Goal: Transaction & Acquisition: Purchase product/service

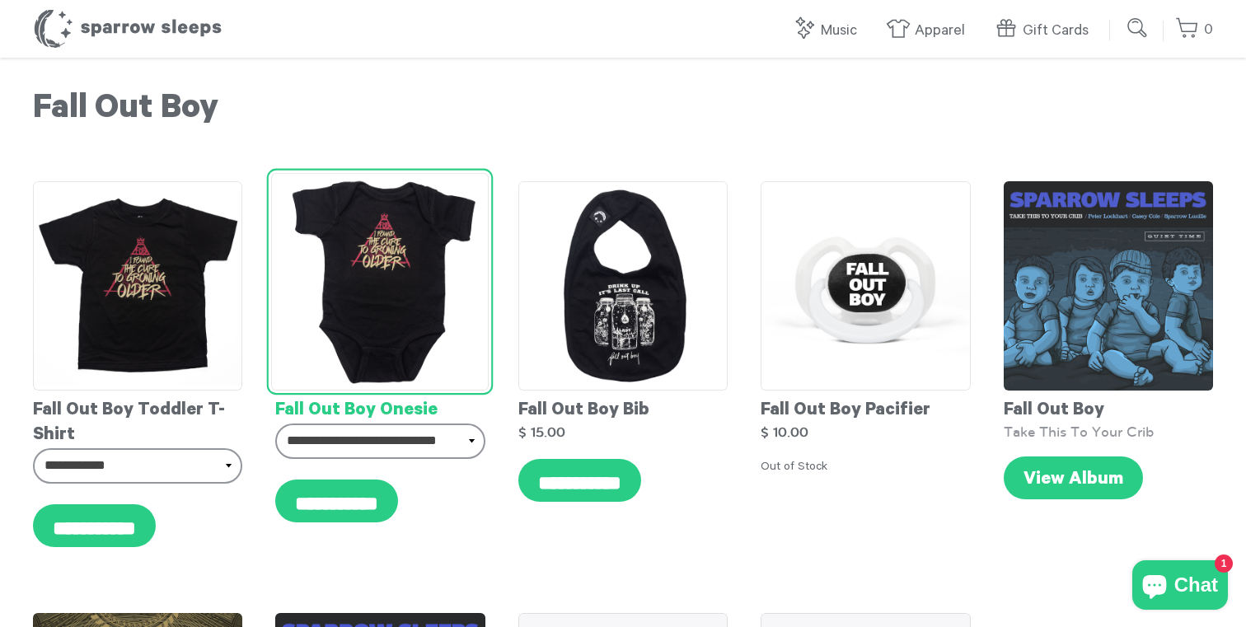
click at [397, 303] on img at bounding box center [380, 282] width 218 height 218
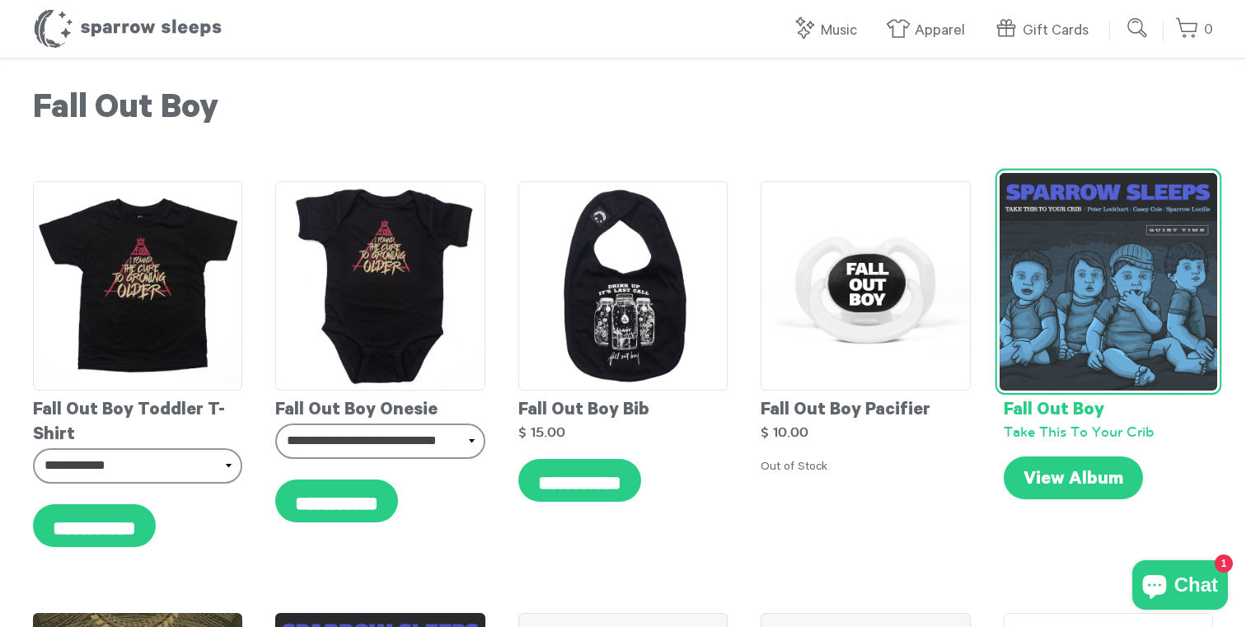
click at [1114, 228] on img at bounding box center [1108, 282] width 218 height 218
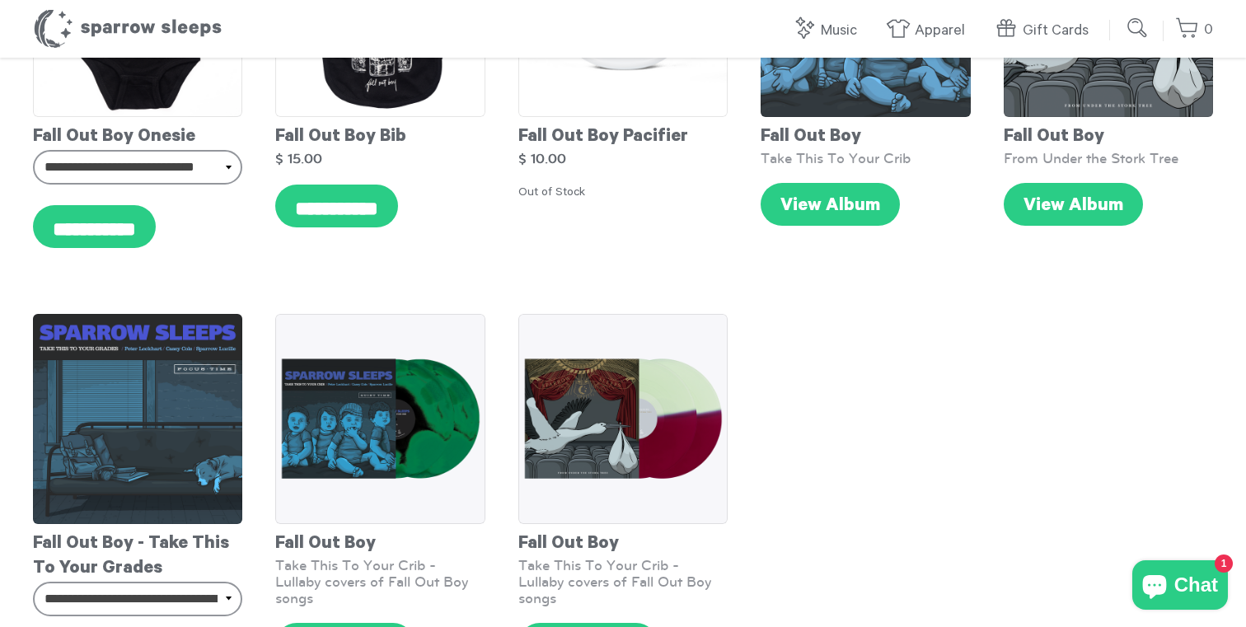
scroll to position [1201, 0]
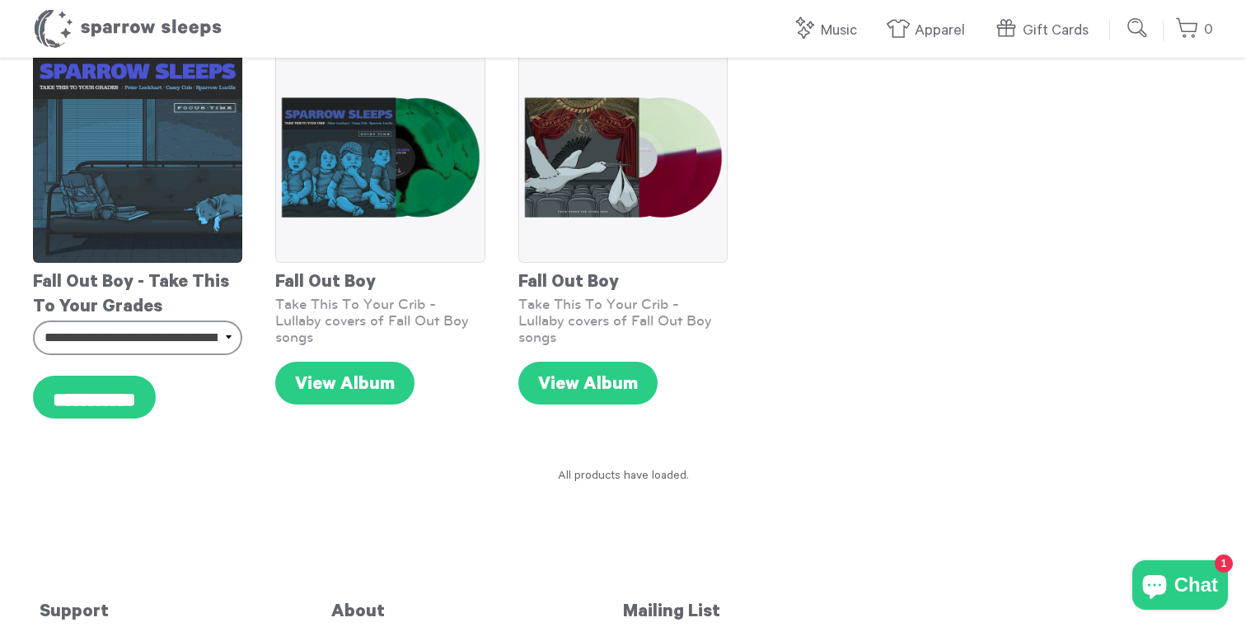
scroll to position [1402, 0]
